Goal: Task Accomplishment & Management: Use online tool/utility

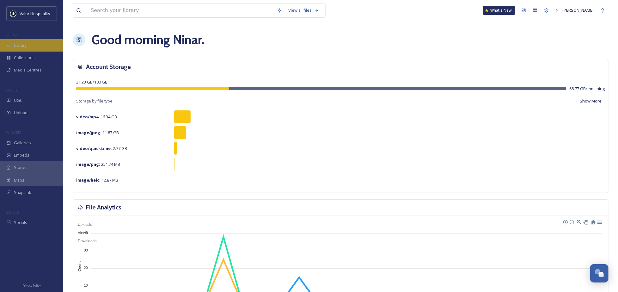
click at [27, 46] on div "Library" at bounding box center [31, 45] width 63 height 12
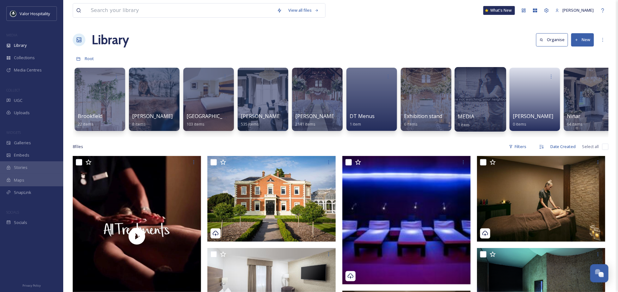
click at [484, 87] on div at bounding box center [479, 99] width 51 height 64
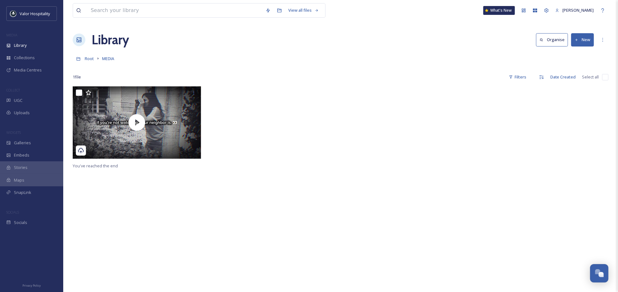
click at [3, 35] on div "MEDIA" at bounding box center [31, 35] width 63 height 8
click at [19, 43] on span "Library" at bounding box center [20, 45] width 13 height 6
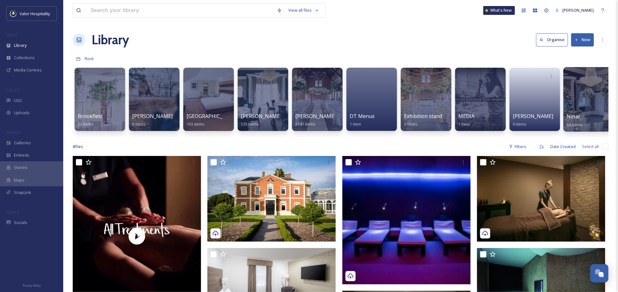
click at [590, 98] on div at bounding box center [588, 99] width 51 height 64
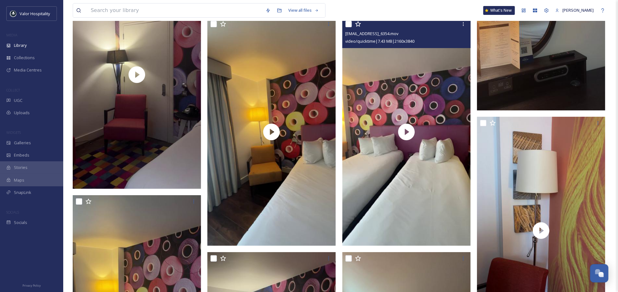
scroll to position [1137, 0]
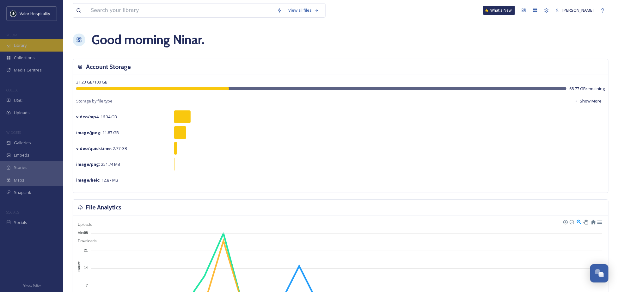
click at [33, 46] on div "Library" at bounding box center [31, 45] width 63 height 12
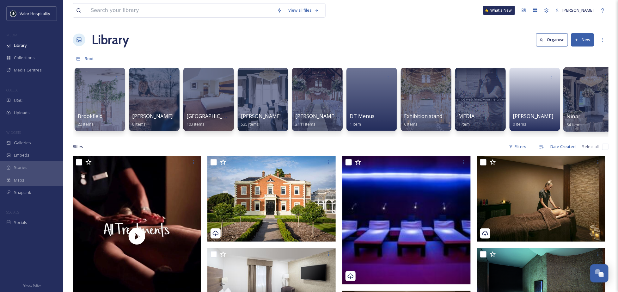
click at [583, 106] on div at bounding box center [588, 99] width 51 height 64
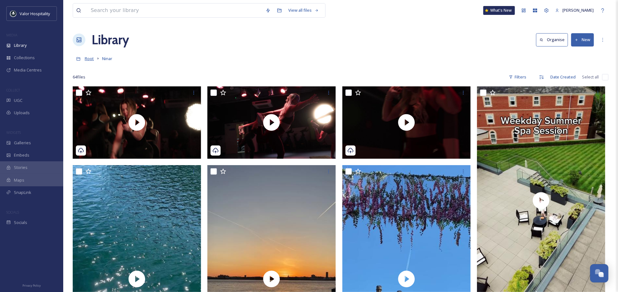
click at [90, 61] on span "Root" at bounding box center [89, 59] width 9 height 6
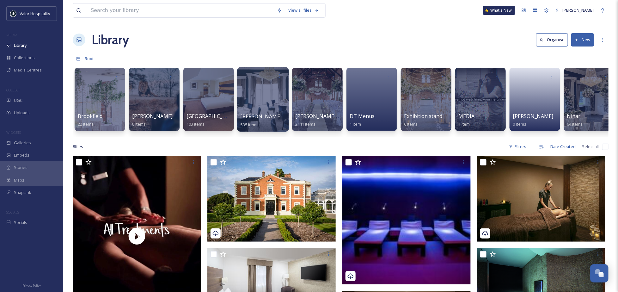
click at [270, 94] on div at bounding box center [262, 99] width 51 height 64
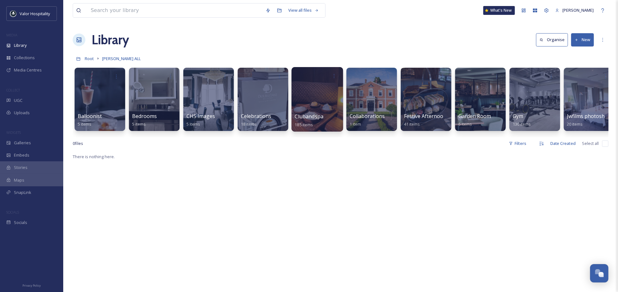
click at [310, 92] on div at bounding box center [316, 99] width 51 height 64
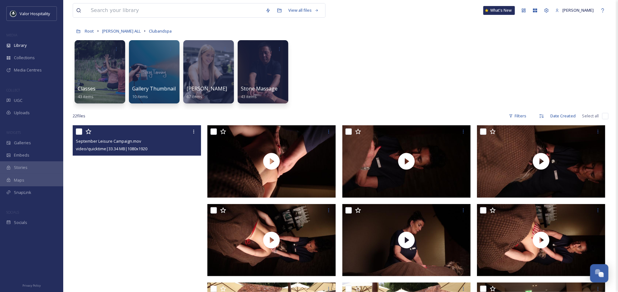
scroll to position [42, 0]
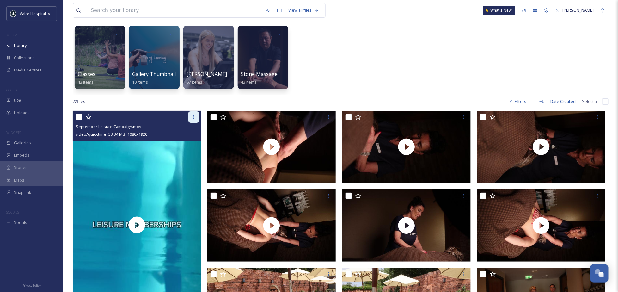
click at [195, 116] on icon at bounding box center [193, 116] width 5 height 5
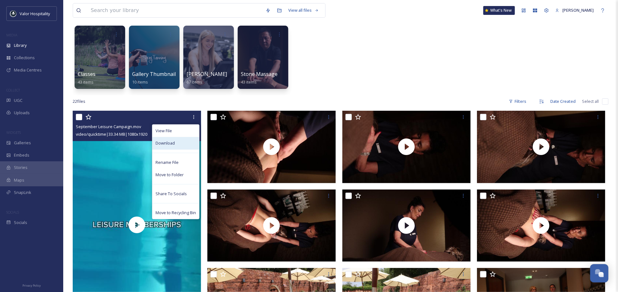
click at [186, 144] on div "Download" at bounding box center [175, 143] width 47 height 12
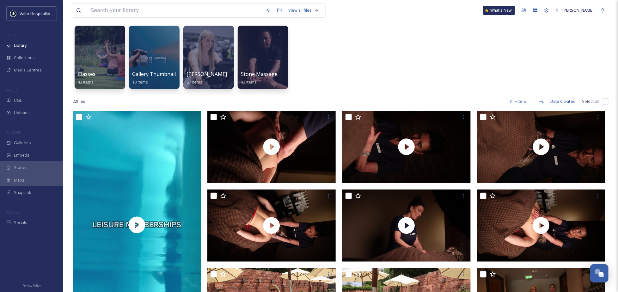
click at [384, 39] on div "Classes 43 items Gallery Thumbnail 10 items Natasha Cruse 67 items Stone Massag…" at bounding box center [340, 58] width 535 height 73
